Goal: Task Accomplishment & Management: Use online tool/utility

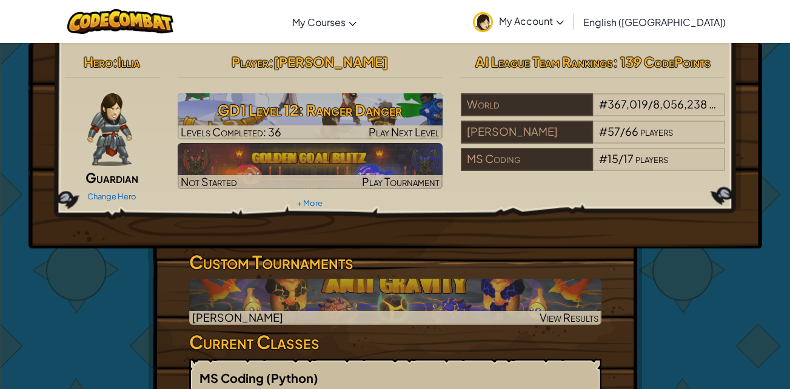
click at [401, 163] on img at bounding box center [310, 166] width 265 height 46
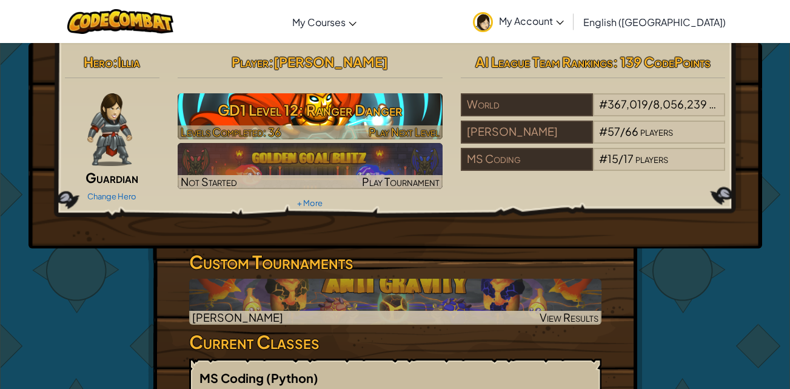
click at [281, 118] on h3 "GD1 Level 12: Ranger Danger" at bounding box center [310, 109] width 265 height 27
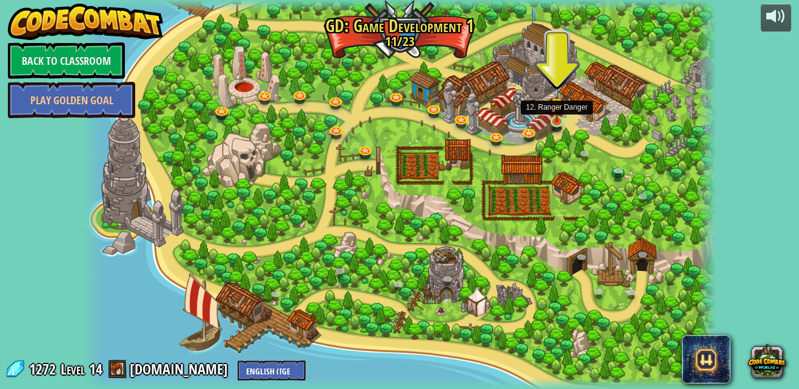
click at [553, 119] on img at bounding box center [556, 104] width 15 height 35
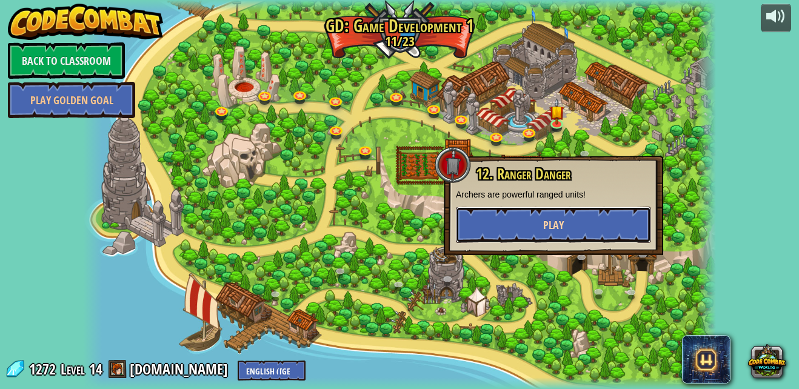
click at [580, 222] on button "Play" at bounding box center [553, 225] width 195 height 36
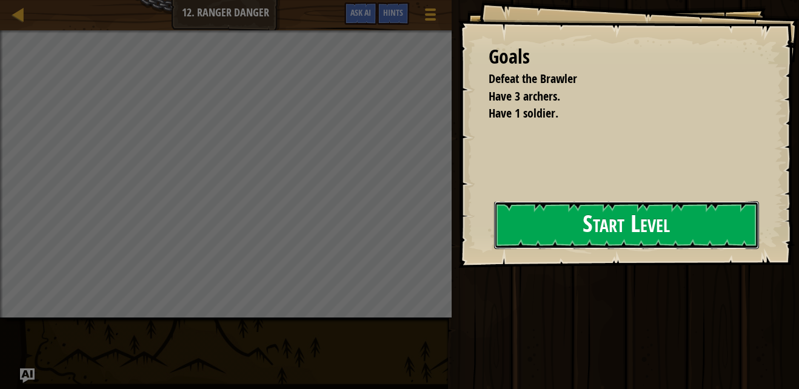
click at [604, 228] on button "Start Level" at bounding box center [626, 225] width 265 height 48
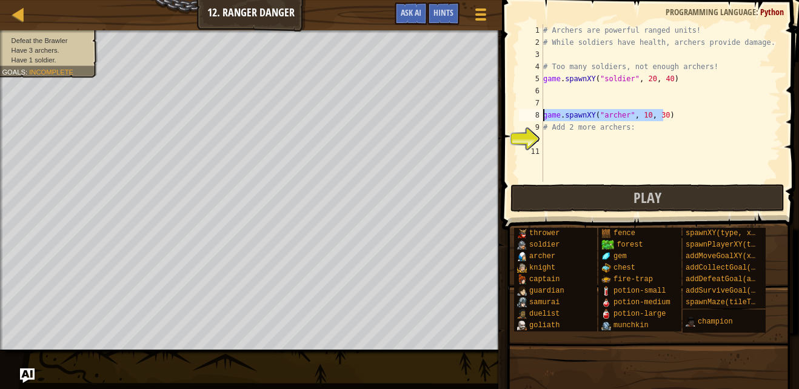
drag, startPoint x: 670, startPoint y: 115, endPoint x: 544, endPoint y: 116, distance: 125.5
click at [544, 116] on div "# Archers are powerful ranged units! # While soldiers have health, archers prov…" at bounding box center [661, 115] width 240 height 182
type textarea "game.spawnXY("[PERSON_NAME]", 10, 30)"
click at [576, 135] on div "# Archers are powerful ranged units! # While soldiers have health, archers prov…" at bounding box center [661, 115] width 240 height 182
type textarea "game.spawnXY("[PERSON_NAME]", 10, 30)"
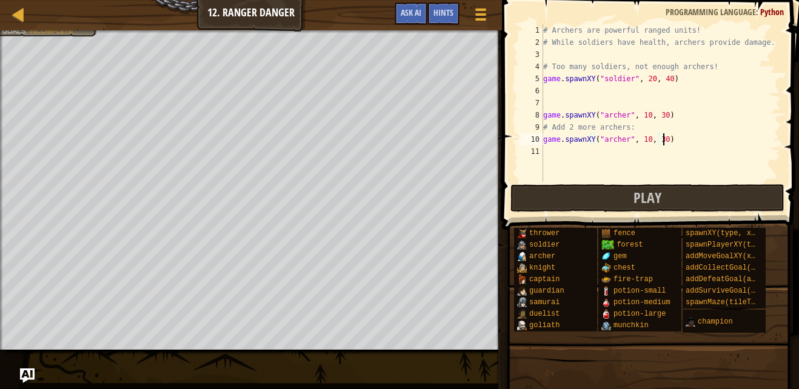
click at [587, 155] on div "# Archers are powerful ranged units! # While soldiers have health, archers prov…" at bounding box center [661, 115] width 240 height 182
type textarea "game.spawnXY("[PERSON_NAME]", 10, 30)"
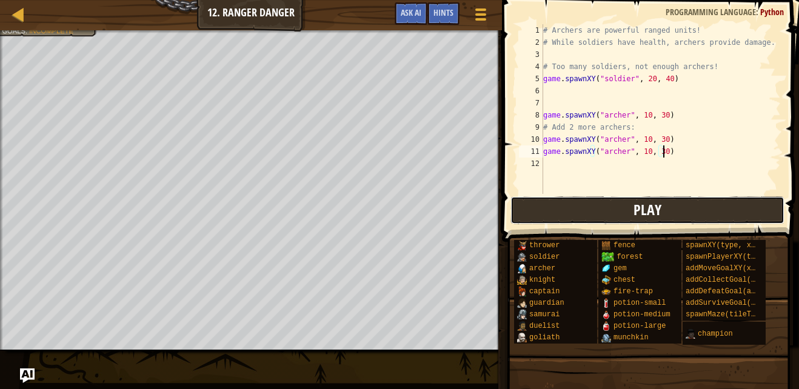
click at [659, 201] on span "Play" at bounding box center [647, 209] width 28 height 19
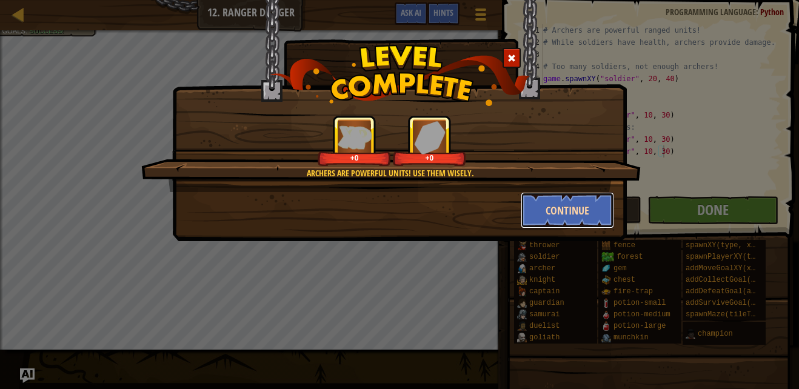
click at [552, 216] on button "Continue" at bounding box center [568, 210] width 94 height 36
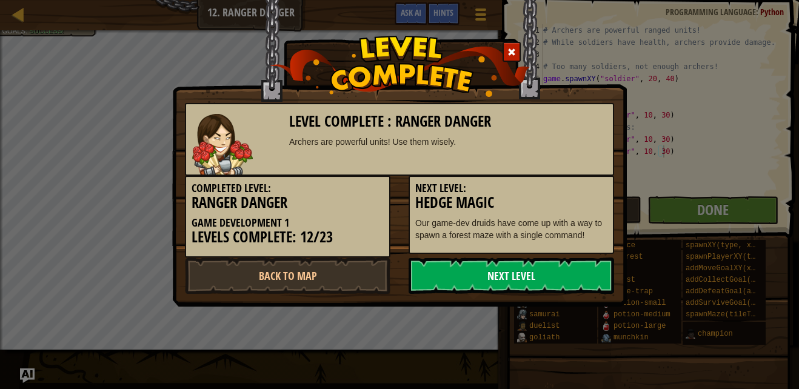
click at [522, 268] on link "Next Level" at bounding box center [511, 276] width 205 height 36
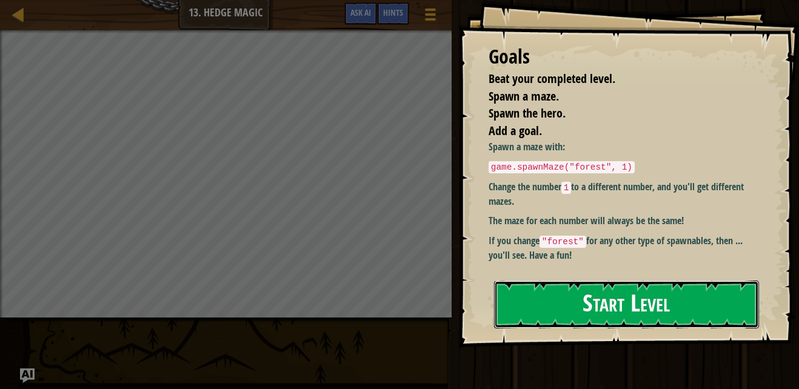
click at [713, 324] on button "Start Level" at bounding box center [626, 305] width 265 height 48
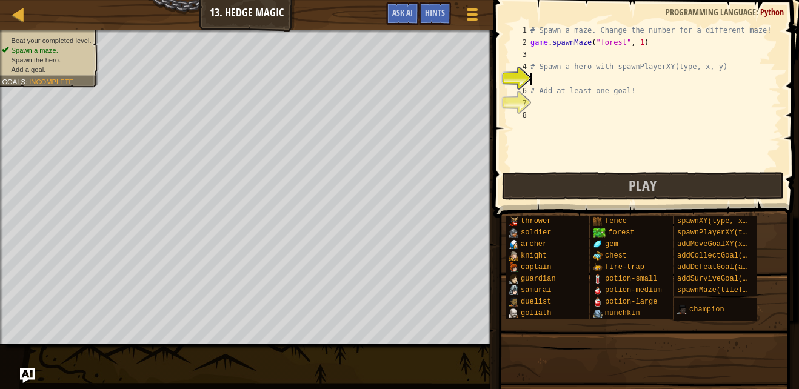
click at [547, 60] on div "# Spawn a maze. Change the number for a different maze! game . spawnMaze ( "for…" at bounding box center [654, 109] width 253 height 170
click at [560, 82] on div "# Spawn a maze. Change the number for a different maze! game . spawnMaze ( "for…" at bounding box center [654, 109] width 253 height 170
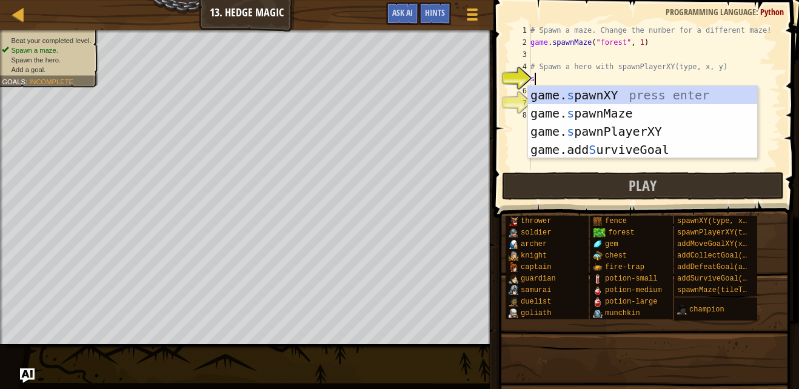
scroll to position [5, 0]
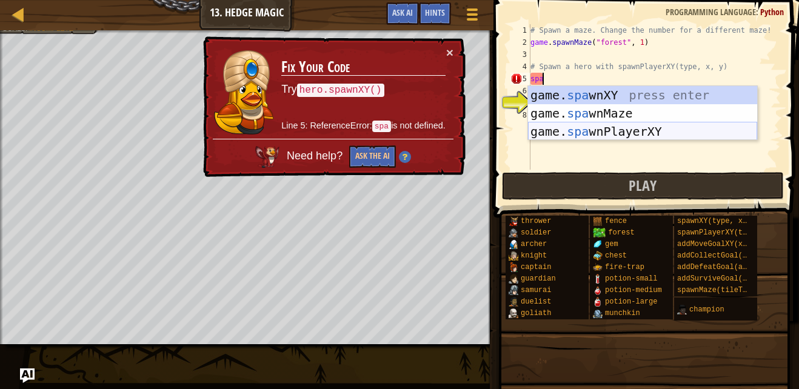
click at [625, 126] on div "game. spa wnXY press enter game. spa wnMaze press enter game. spa wnPlayerXY pr…" at bounding box center [642, 131] width 229 height 91
type textarea "player = game.spawnPlayerXY("captain", 36, 30)"
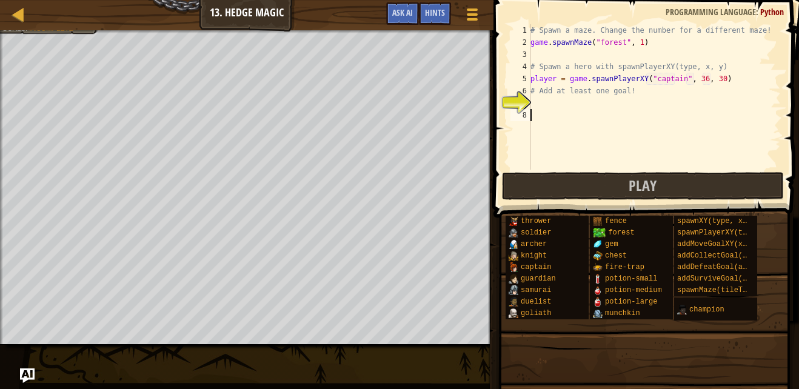
click at [582, 112] on div "# Spawn a maze. Change the number for a different maze! game . spawnMaze ( "for…" at bounding box center [654, 109] width 253 height 170
click at [573, 100] on div "# Spawn a maze. Change the number for a different maze! game . spawnMaze ( "for…" at bounding box center [654, 109] width 253 height 170
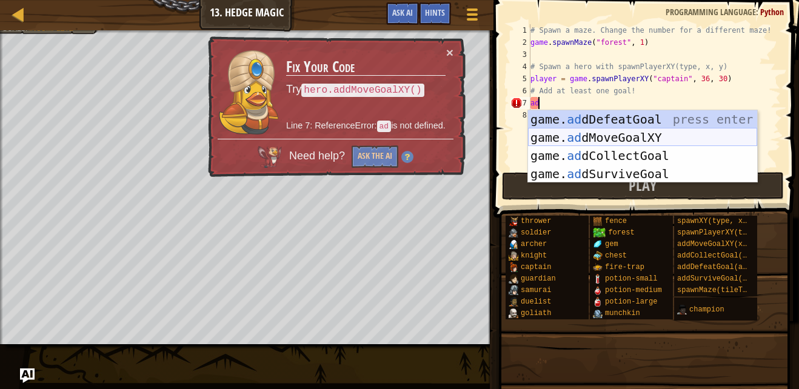
click at [619, 135] on div "game. ad dDefeatGoal press enter game. ad dMoveGoalXY press enter game. ad dCol…" at bounding box center [642, 164] width 229 height 109
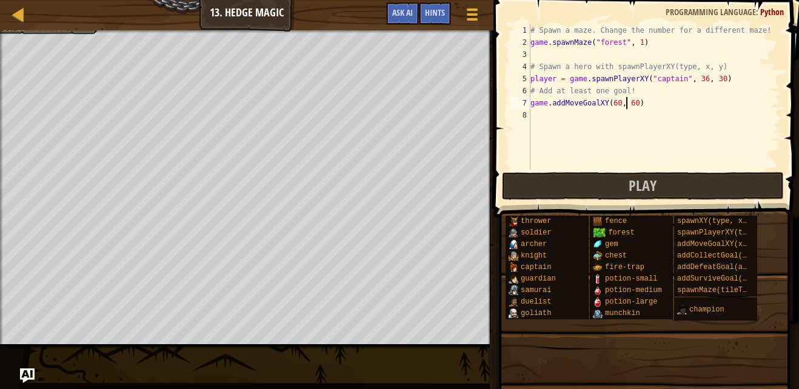
scroll to position [5, 8]
type textarea "game.addMoveGoalXY(60, 60)"
click at [635, 188] on span "Play" at bounding box center [643, 185] width 28 height 19
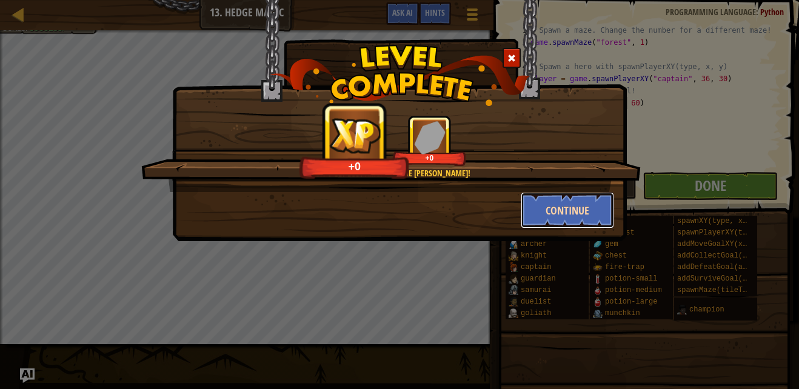
click at [539, 212] on button "Continue" at bounding box center [568, 210] width 94 height 36
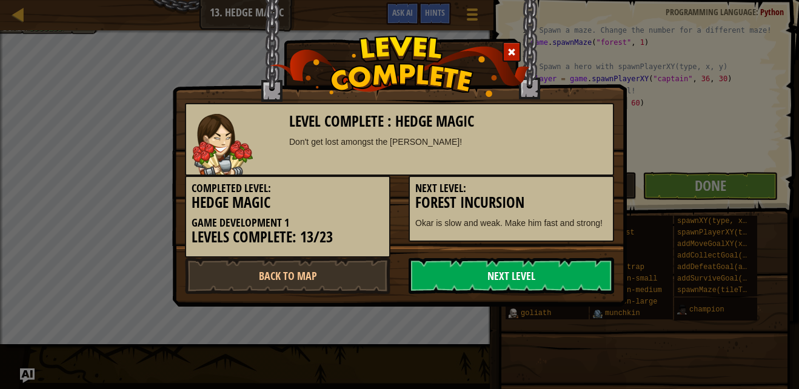
click at [548, 271] on link "Next Level" at bounding box center [511, 276] width 205 height 36
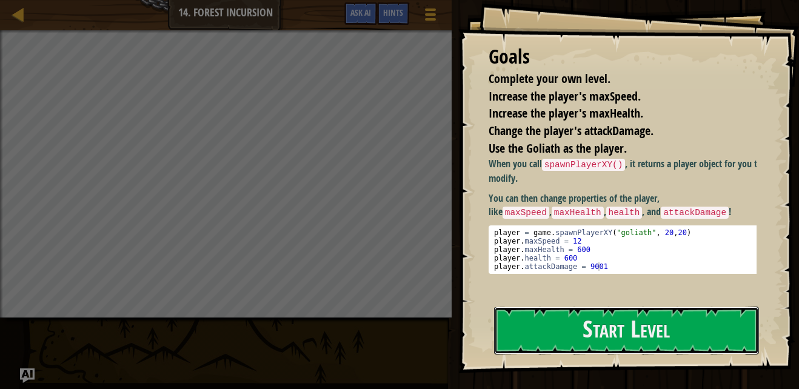
click at [537, 307] on button "Start Level" at bounding box center [626, 331] width 265 height 48
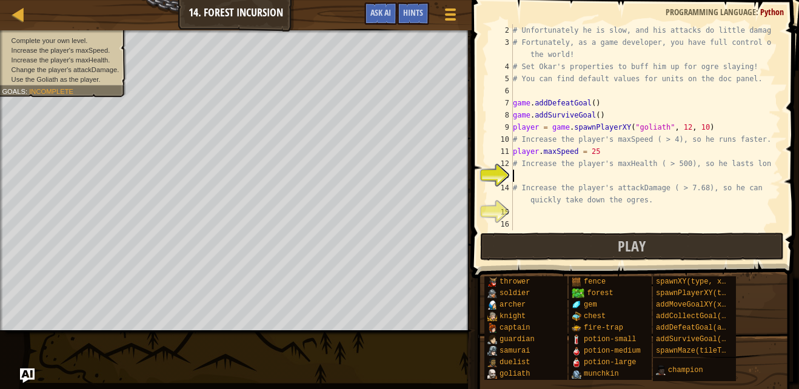
scroll to position [12, 0]
click at [605, 147] on div "# Unfortunately he is slow, and his attacks do little damage. # Fortunately, as…" at bounding box center [640, 139] width 261 height 230
type textarea "player.maxSpeed = 250000000000000000"
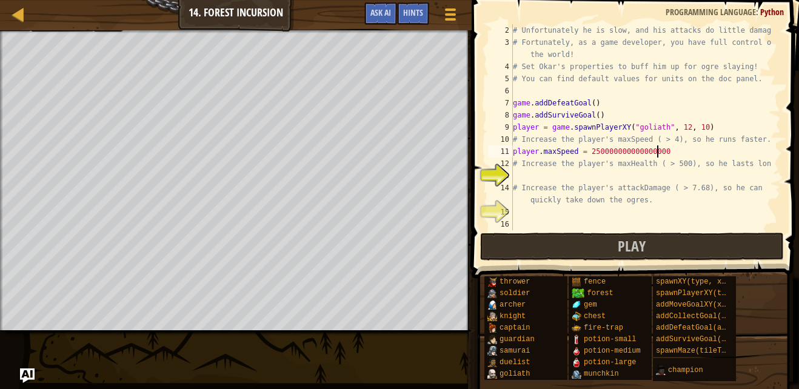
click at [612, 177] on div "# Unfortunately he is slow, and his attacks do little damage. # Fortunately, as…" at bounding box center [640, 139] width 261 height 230
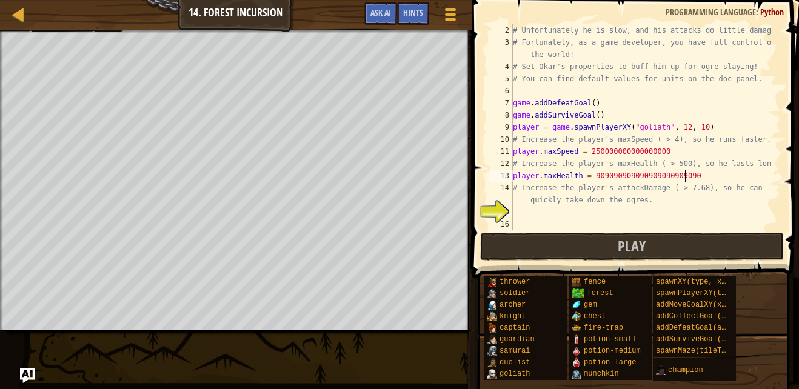
type textarea "player.maxHealth = 9090909090909090909090909"
click at [589, 218] on div "# Unfortunately he is slow, and his attacks do little damage. # Fortunately, as…" at bounding box center [640, 139] width 261 height 230
type textarea "player.attackDamage = 909090909090909"
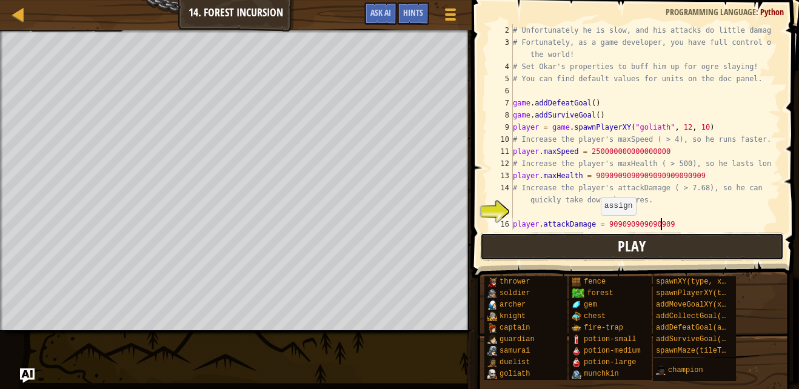
click at [604, 255] on button "Play" at bounding box center [632, 247] width 304 height 28
